Goal: Information Seeking & Learning: Learn about a topic

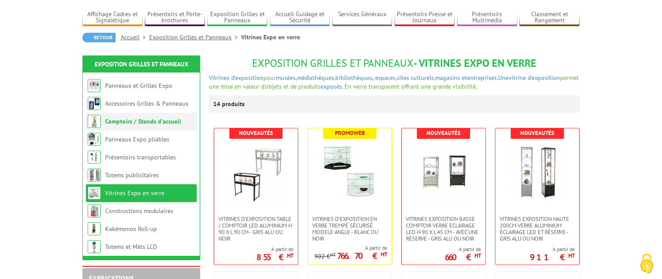
scroll to position [44, 0]
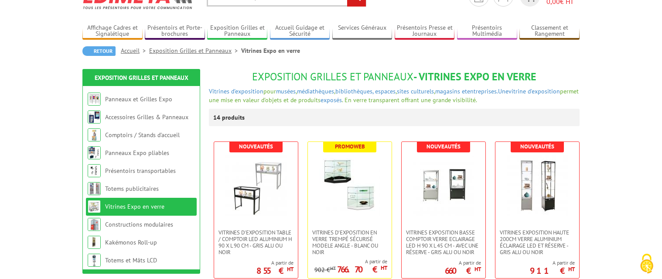
click at [180, 49] on link "Exposition Grilles et Panneaux" at bounding box center [195, 51] width 92 height 8
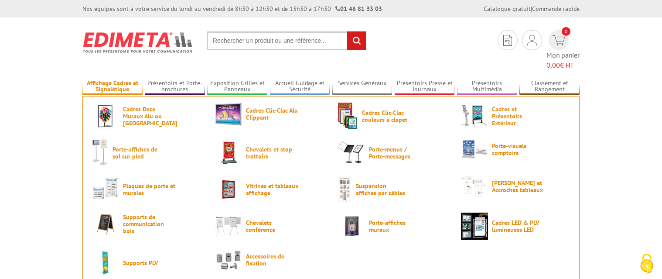
click at [116, 79] on link "Affichage Cadres et Signalétique" at bounding box center [112, 86] width 60 height 14
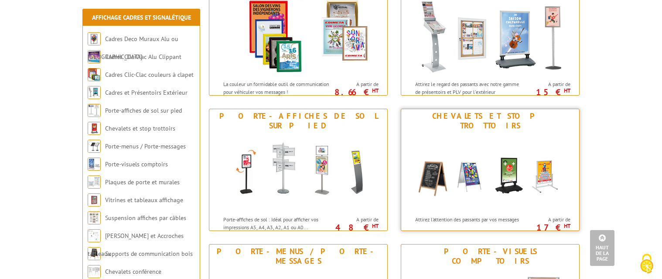
scroll to position [218, 0]
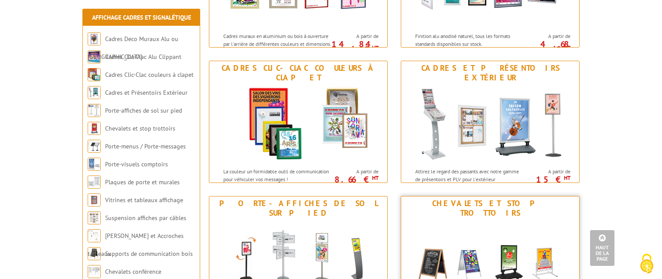
click at [472, 231] on img at bounding box center [490, 259] width 161 height 79
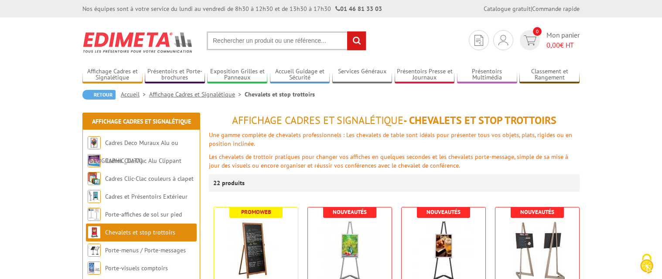
click at [221, 38] on input "text" at bounding box center [287, 40] width 160 height 19
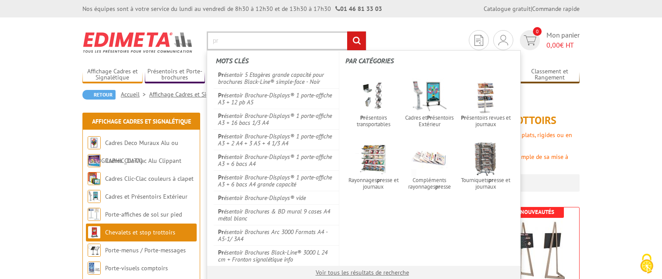
type input "p"
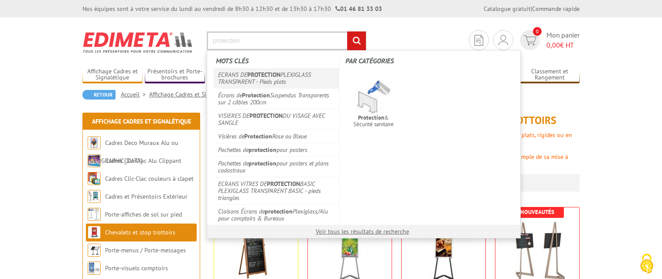
type input "protection"
click at [248, 79] on link "ECRANS DE PROTECTION PLEXIGLASS TRANSPARENT - Pieds plats" at bounding box center [276, 78] width 125 height 20
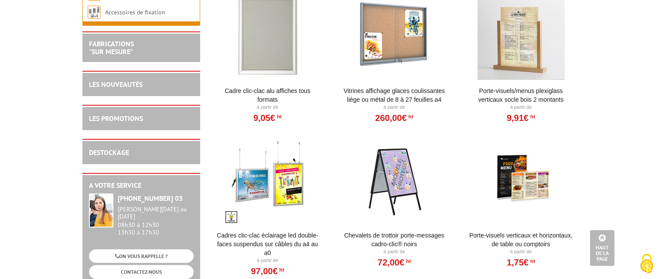
scroll to position [1134, 0]
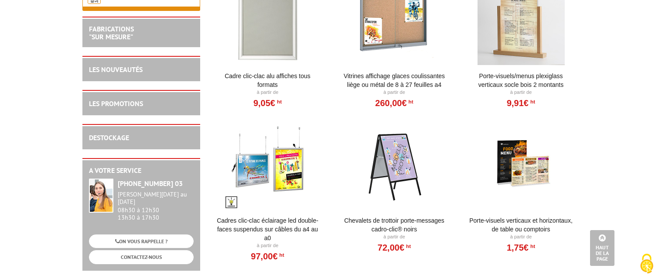
click at [387, 223] on link "Chevalets de trottoir porte-messages Cadro-Clic® Noirs" at bounding box center [395, 224] width 108 height 17
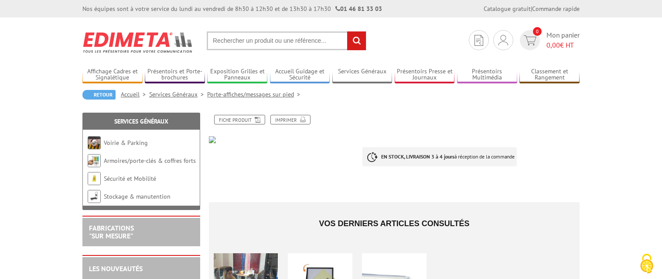
click at [214, 36] on input "text" at bounding box center [287, 40] width 160 height 19
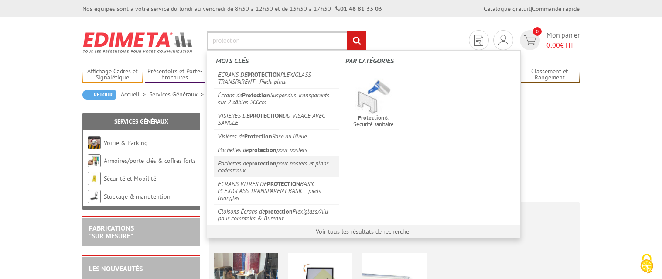
type input "protection"
click at [262, 167] on link "Pochettes de protection pour posters et plans cadastraux" at bounding box center [276, 166] width 125 height 21
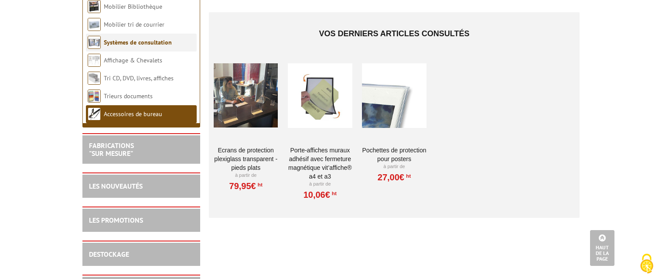
scroll to position [174, 0]
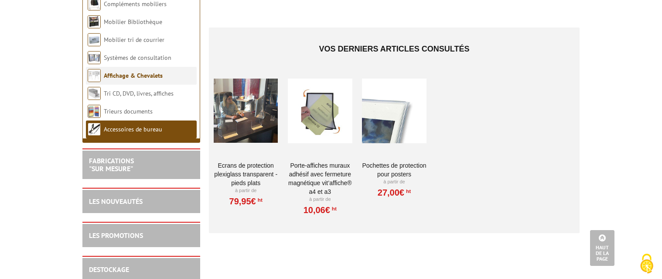
click at [110, 75] on link "Affichage & Chevalets" at bounding box center [133, 76] width 59 height 8
